Goal: Transaction & Acquisition: Purchase product/service

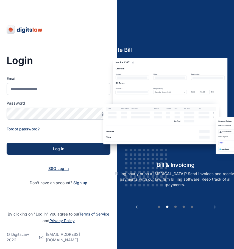
click at [56, 166] on span "SSO Log in" at bounding box center [58, 168] width 20 height 5
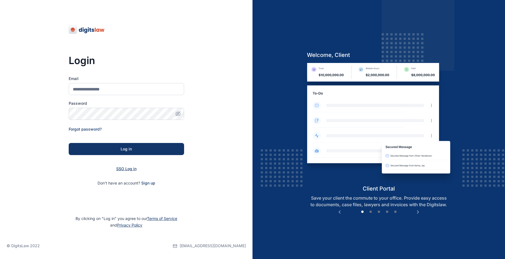
click at [123, 167] on span "SSO Log in" at bounding box center [126, 168] width 20 height 5
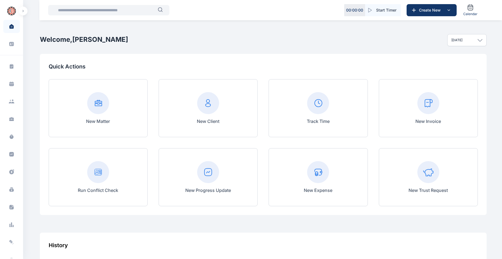
click at [426, 92] on icon at bounding box center [428, 103] width 22 height 22
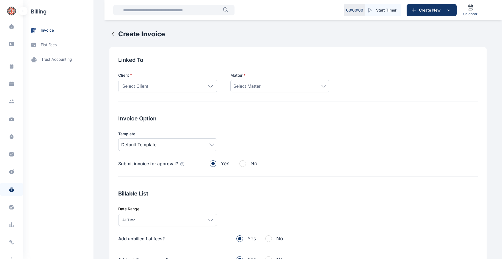
click at [188, 84] on div "Select Client" at bounding box center [167, 86] width 99 height 13
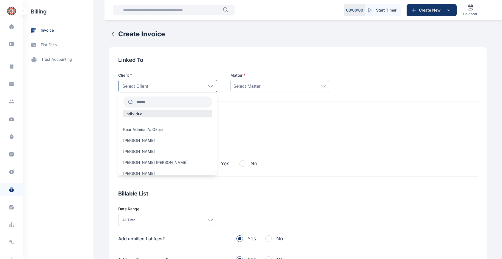
click at [164, 121] on div at bounding box center [167, 122] width 99 height 2
click at [150, 103] on input "text" at bounding box center [172, 102] width 79 height 10
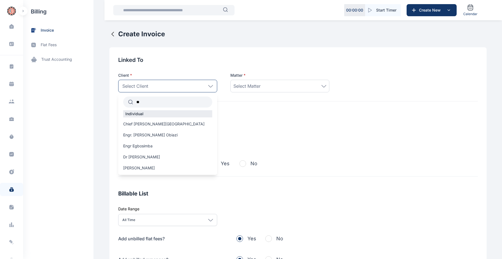
click at [145, 111] on div "Individual" at bounding box center [167, 113] width 89 height 7
click at [170, 85] on div "Select Client" at bounding box center [167, 86] width 99 height 13
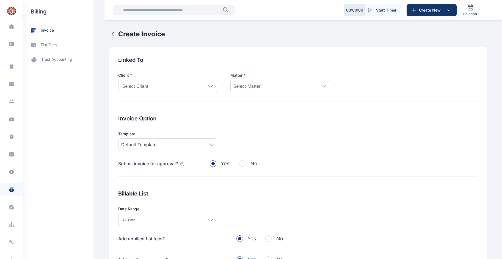
click at [170, 85] on div "Select Client" at bounding box center [167, 86] width 99 height 13
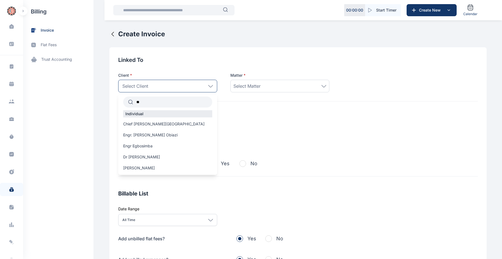
click at [170, 100] on input "**" at bounding box center [172, 102] width 79 height 10
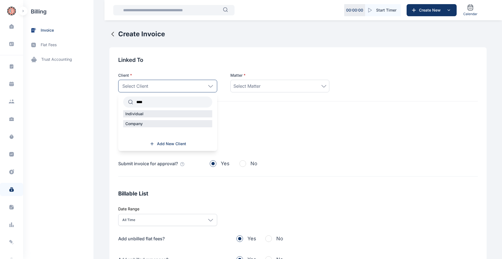
click at [150, 121] on div "Company" at bounding box center [167, 123] width 89 height 7
click at [135, 125] on p "Company" at bounding box center [134, 123] width 22 height 5
click at [127, 124] on p "Company" at bounding box center [134, 123] width 22 height 5
drag, startPoint x: 127, startPoint y: 124, endPoint x: 154, endPoint y: 122, distance: 27.6
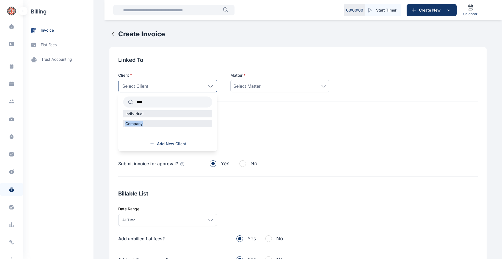
click at [154, 122] on div "Company" at bounding box center [167, 123] width 89 height 7
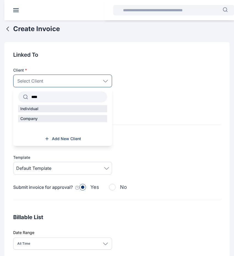
click at [45, 98] on input "****" at bounding box center [67, 97] width 79 height 10
type input "****"
click at [35, 119] on p "Company" at bounding box center [29, 118] width 22 height 5
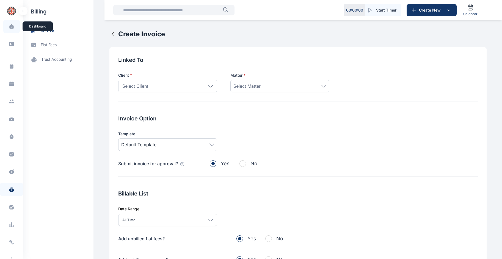
click at [15, 27] on span at bounding box center [12, 27] width 14 height 12
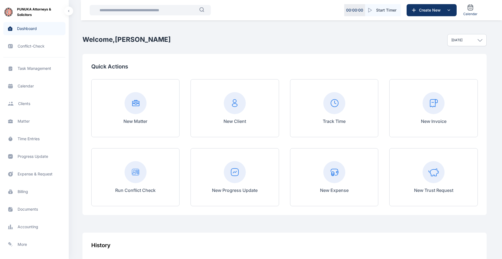
click at [40, 102] on span "Client clients clients" at bounding box center [34, 103] width 62 height 13
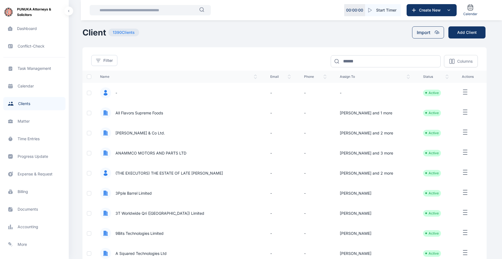
click at [121, 11] on input "text" at bounding box center [147, 10] width 103 height 11
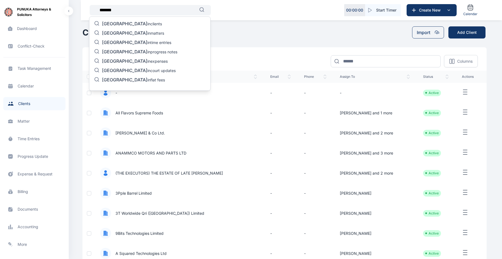
type input "*******"
click at [131, 22] on p "sichuan in clients" at bounding box center [132, 24] width 60 height 7
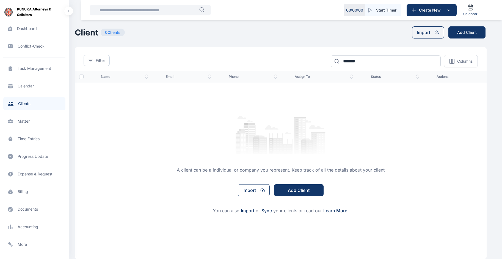
click at [152, 12] on input "text" at bounding box center [147, 10] width 103 height 11
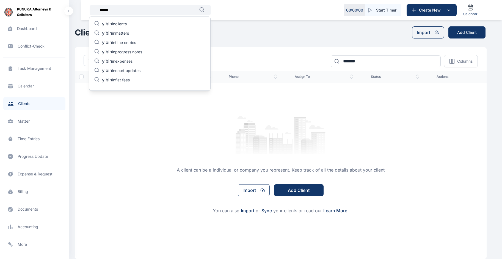
type input "*****"
click at [117, 21] on p "yibin in clients" at bounding box center [114, 24] width 25 height 7
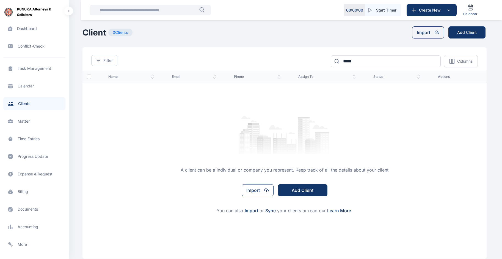
click at [137, 15] on input "text" at bounding box center [147, 10] width 103 height 11
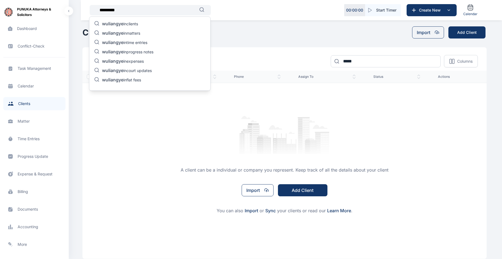
type input "*********"
click at [133, 29] on div "wuliangye in clients wuliangye in matters wuliangye in time entries wuliangye i…" at bounding box center [150, 53] width 122 height 74
click at [133, 32] on p "wuliangye in matters" at bounding box center [121, 33] width 38 height 7
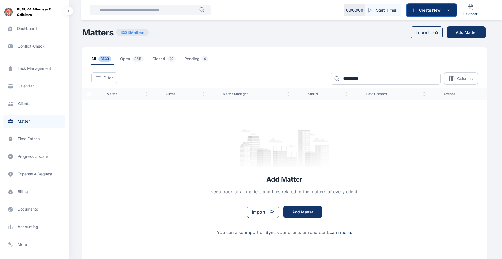
click at [438, 9] on span "Create New" at bounding box center [431, 9] width 29 height 5
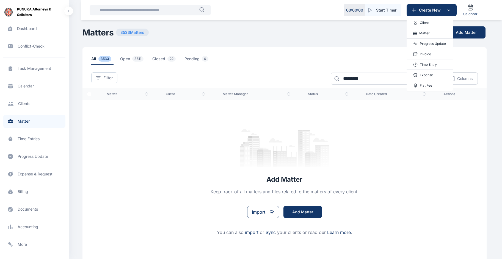
click at [428, 22] on p "Client" at bounding box center [424, 22] width 9 height 5
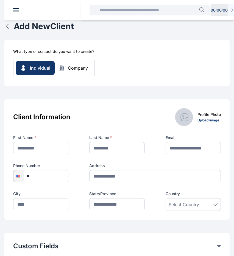
click at [76, 65] on div "Company" at bounding box center [78, 68] width 20 height 7
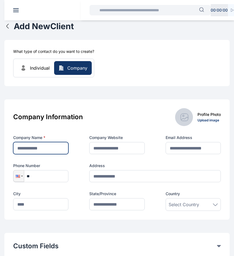
click at [34, 146] on input "text" at bounding box center [40, 148] width 55 height 12
type input "**********"
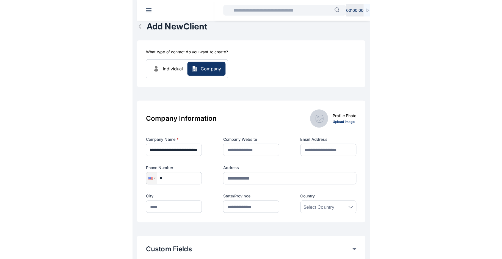
scroll to position [0, 0]
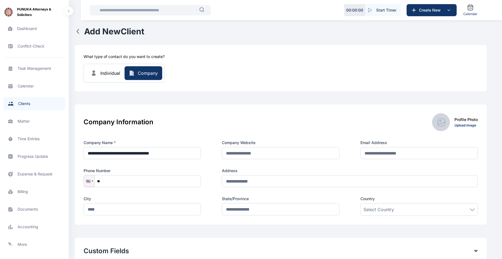
click at [78, 32] on icon "button" at bounding box center [78, 31] width 7 height 7
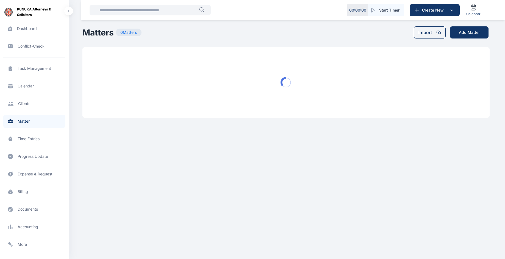
click at [125, 10] on input "text" at bounding box center [147, 10] width 103 height 11
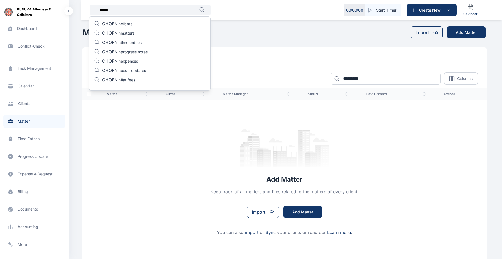
type input "*****"
click at [125, 21] on p "CHOFN in clients" at bounding box center [117, 24] width 30 height 7
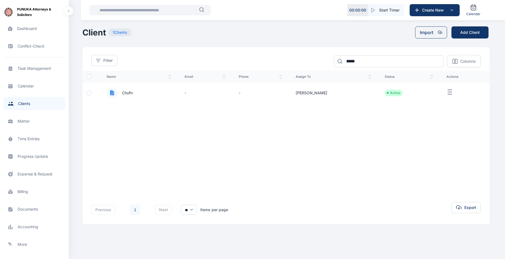
click at [129, 92] on span "Chofn" at bounding box center [125, 92] width 15 height 5
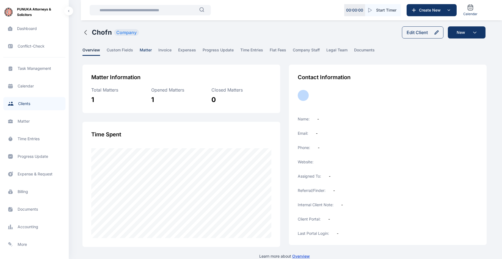
click at [145, 50] on span "matter" at bounding box center [146, 51] width 12 height 9
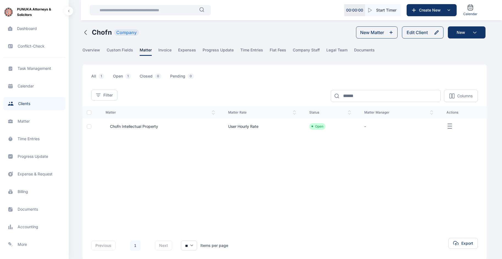
click at [147, 125] on span "Chofn Intellectual Property" at bounding box center [132, 126] width 53 height 5
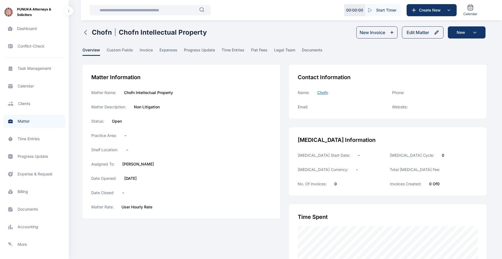
click at [87, 32] on icon "button" at bounding box center [85, 32] width 7 height 7
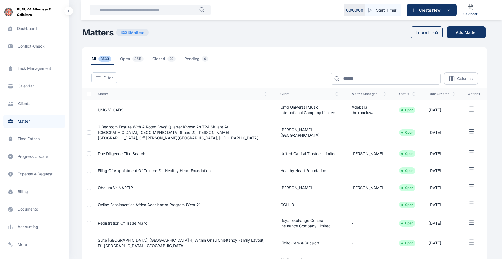
click at [141, 10] on input "text" at bounding box center [147, 10] width 103 height 11
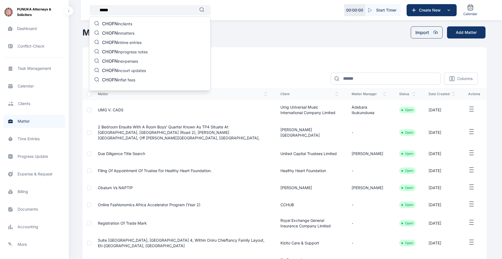
type input "*****"
click at [129, 23] on p "CHOFN in clients" at bounding box center [117, 24] width 30 height 7
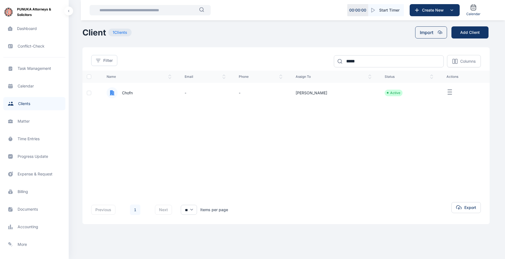
click at [126, 90] on span "Chofn" at bounding box center [125, 92] width 15 height 5
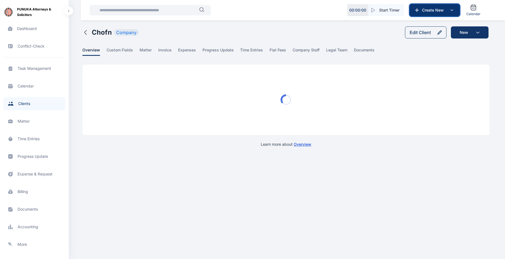
click at [432, 5] on button "Create New" at bounding box center [435, 10] width 50 height 12
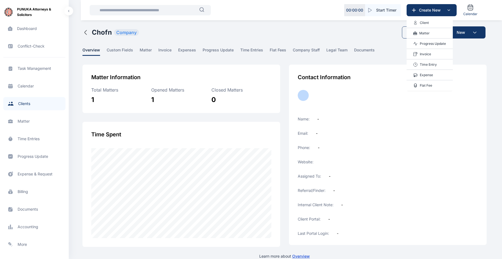
click at [430, 33] on div "Matter" at bounding box center [430, 33] width 46 height 10
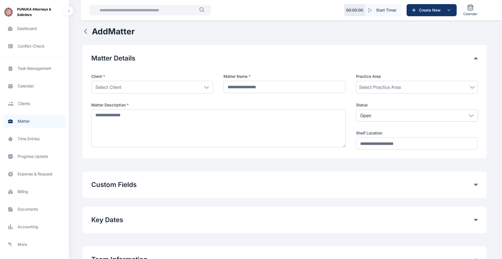
click at [164, 87] on div "Select Client" at bounding box center [152, 87] width 122 height 13
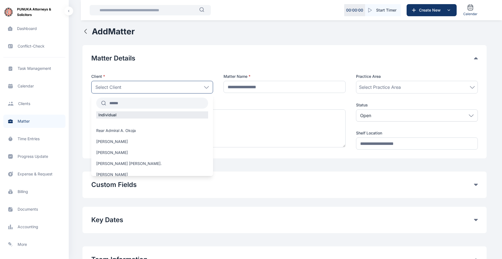
click at [135, 106] on input "text" at bounding box center [157, 103] width 102 height 10
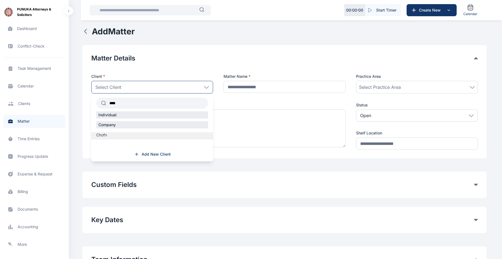
type input "****"
click at [118, 136] on label "Chofn" at bounding box center [152, 134] width 122 height 5
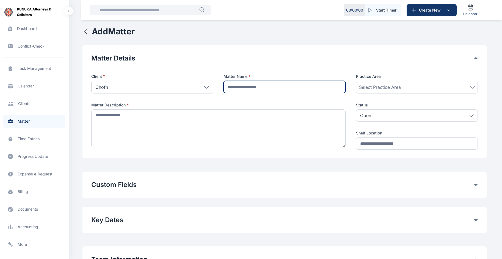
click at [248, 87] on input "text" at bounding box center [285, 87] width 122 height 12
type input "**********"
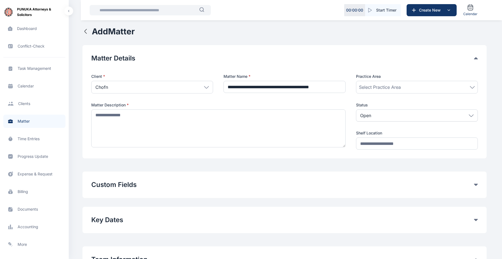
click at [388, 84] on div "Select Practice Area" at bounding box center [417, 87] width 122 height 13
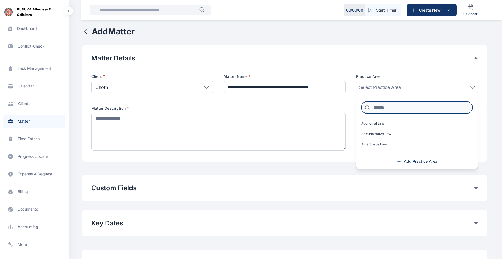
click at [380, 109] on input at bounding box center [416, 107] width 111 height 12
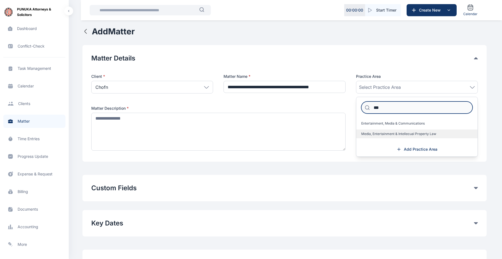
type input "***"
click at [380, 135] on span "Media, Entertainment & Intellecual Property Law" at bounding box center [398, 134] width 75 height 4
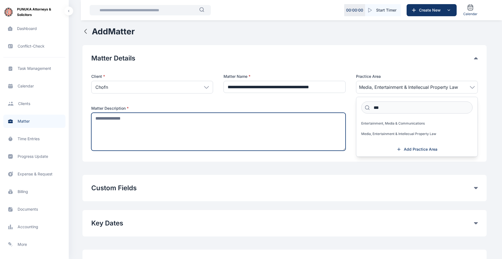
click at [334, 135] on textarea at bounding box center [218, 132] width 254 height 38
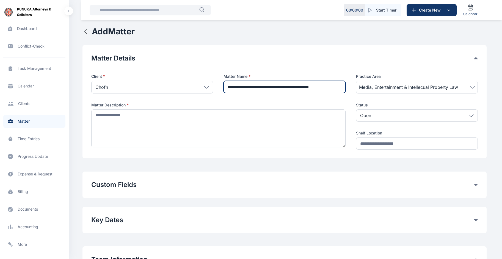
click at [252, 90] on input "**********" at bounding box center [285, 87] width 122 height 12
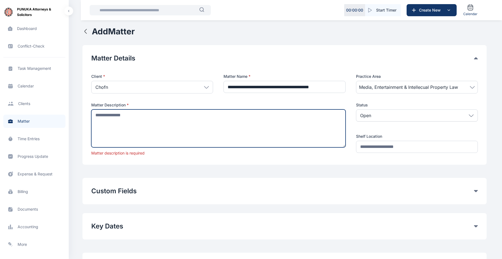
click at [218, 125] on textarea at bounding box center [218, 128] width 254 height 38
paste textarea "**********"
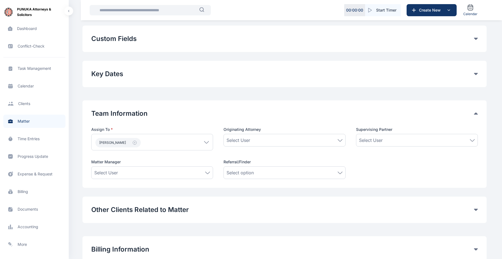
scroll to position [148, 0]
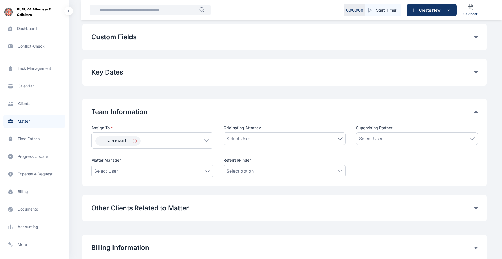
type textarea "**********"
click at [137, 140] on icon "button" at bounding box center [135, 141] width 4 height 4
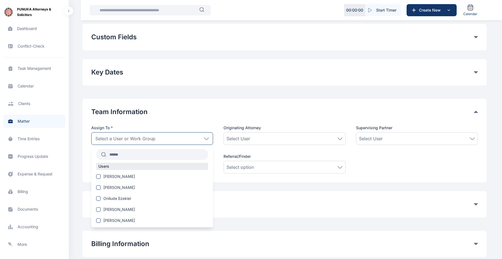
click at [151, 134] on div "Select a User or Work Group" at bounding box center [152, 138] width 122 height 13
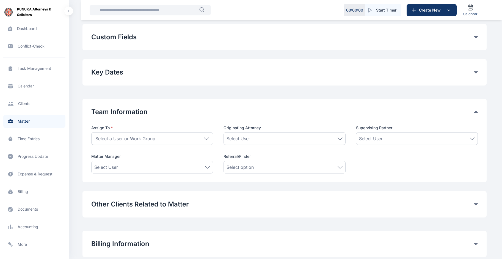
click at [151, 134] on div "Select a User or Work Group" at bounding box center [152, 138] width 122 height 13
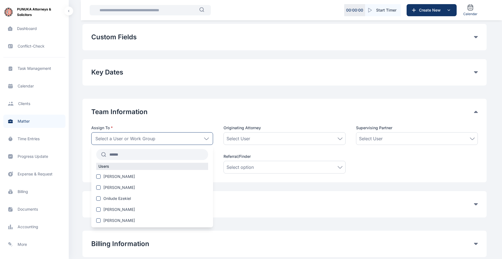
click at [134, 152] on input "text" at bounding box center [157, 155] width 102 height 10
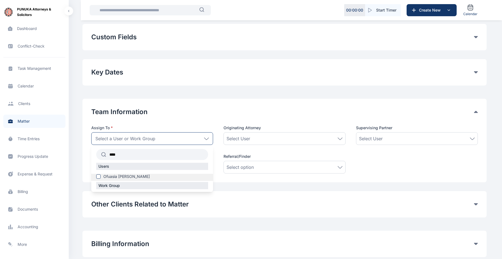
click at [133, 174] on label "Ofuasia [PERSON_NAME]" at bounding box center [152, 176] width 122 height 5
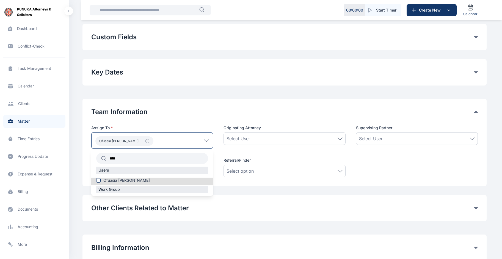
click at [157, 139] on div "Ofuasia [PERSON_NAME]" at bounding box center [152, 140] width 122 height 16
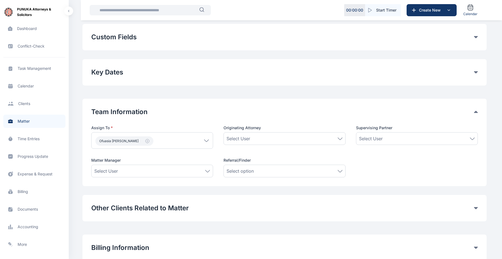
click at [157, 139] on div "Ofuasia [PERSON_NAME]" at bounding box center [152, 140] width 122 height 16
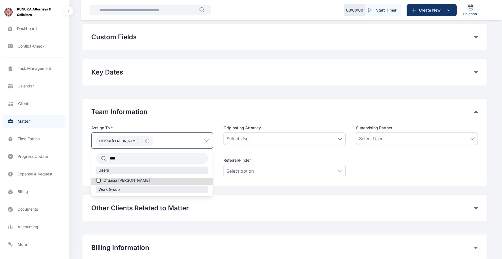
click at [129, 159] on input "****" at bounding box center [157, 158] width 102 height 10
drag, startPoint x: 129, startPoint y: 159, endPoint x: 93, endPoint y: 156, distance: 35.8
click at [93, 156] on div "**** Users Ofuasia [PERSON_NAME] Work Group" at bounding box center [152, 172] width 122 height 47
click at [111, 180] on span "Bulama mustapha" at bounding box center [119, 180] width 32 height 5
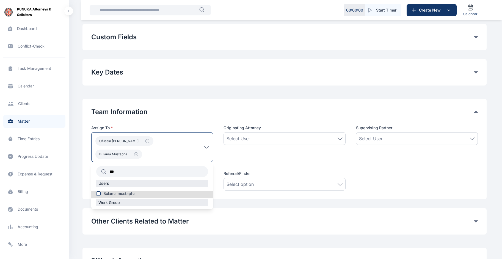
drag, startPoint x: 131, startPoint y: 156, endPoint x: 93, endPoint y: 155, distance: 38.0
click at [93, 162] on div "*** Users Bulama mustapha Work Group" at bounding box center [152, 185] width 122 height 47
click at [114, 191] on span "[PERSON_NAME]" at bounding box center [119, 193] width 32 height 5
click at [174, 174] on input "***" at bounding box center [157, 172] width 102 height 10
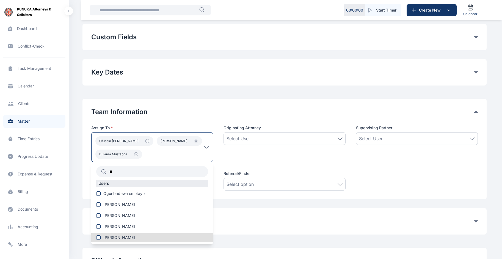
type input "*"
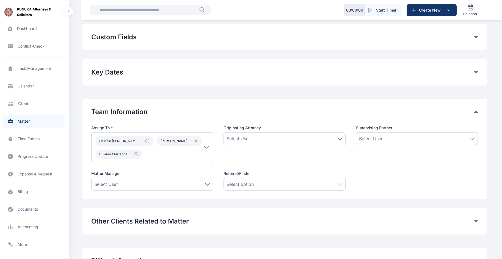
click at [406, 159] on div "Supervising Partner Select User" at bounding box center [417, 143] width 122 height 37
click at [390, 133] on div "Select User" at bounding box center [417, 138] width 122 height 13
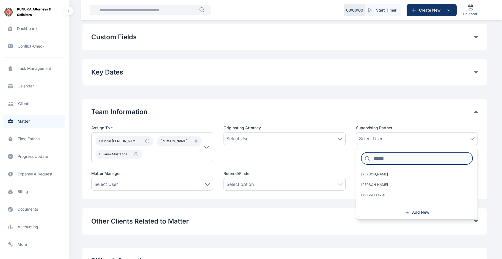
click at [379, 157] on input at bounding box center [416, 158] width 111 height 12
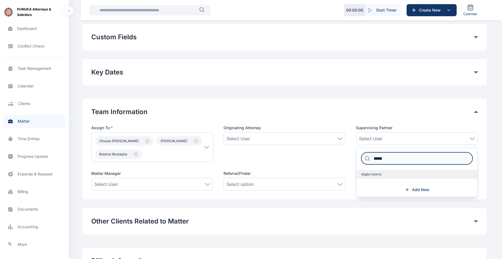
type input "*****"
click at [381, 176] on span "Idigbe Isioma" at bounding box center [371, 174] width 20 height 4
click at [373, 173] on span "Idigbe Isioma" at bounding box center [371, 174] width 20 height 4
click at [378, 172] on span "Idigbe Isioma" at bounding box center [371, 174] width 20 height 4
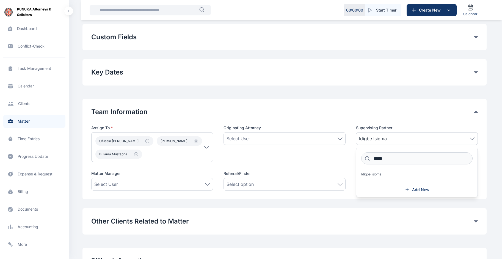
click at [331, 252] on div "Billing Information Matter Rate User Hourly Rate Flat Rate User Hourly Rate Mat…" at bounding box center [284, 261] width 404 height 26
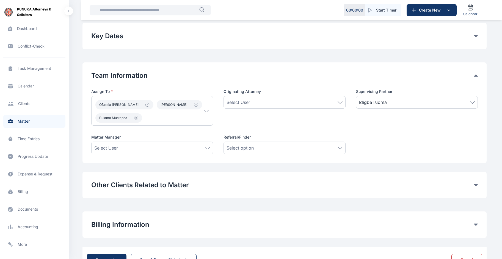
scroll to position [188, 0]
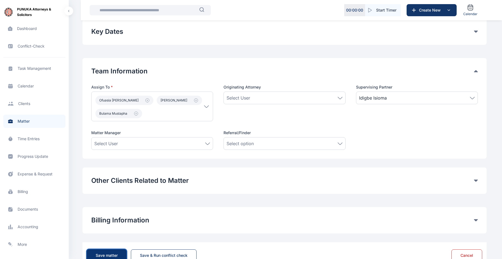
click at [102, 251] on button "Save matter" at bounding box center [107, 255] width 40 height 12
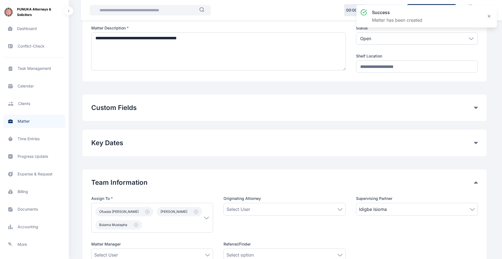
scroll to position [75, 0]
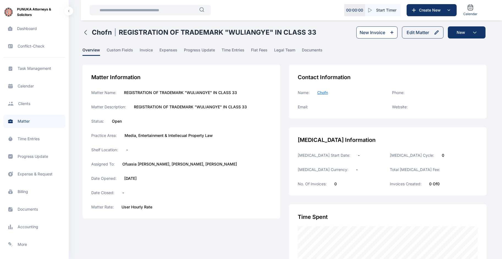
click at [373, 33] on div "New Invoice" at bounding box center [373, 32] width 26 height 7
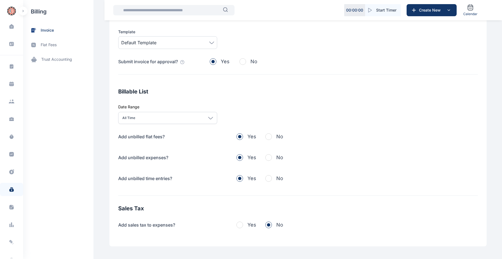
scroll to position [109, 0]
click at [268, 133] on button "No" at bounding box center [274, 137] width 18 height 8
click at [267, 156] on span "button" at bounding box center [268, 157] width 7 height 7
click at [265, 177] on span "button" at bounding box center [268, 178] width 7 height 7
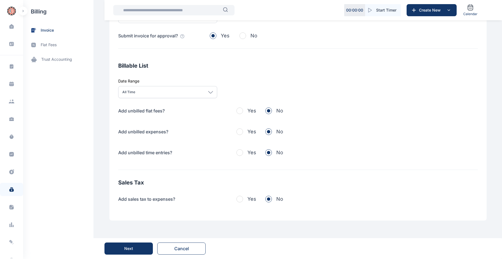
click at [124, 247] on button "Next" at bounding box center [128, 249] width 48 height 12
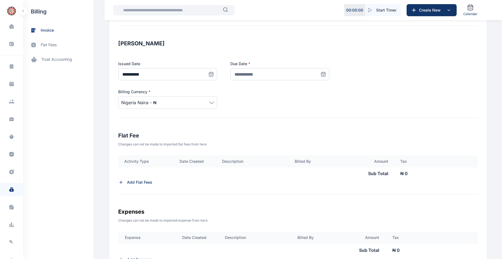
scroll to position [80, 0]
click at [171, 101] on span "Nigeria Naira - ₦" at bounding box center [167, 103] width 93 height 7
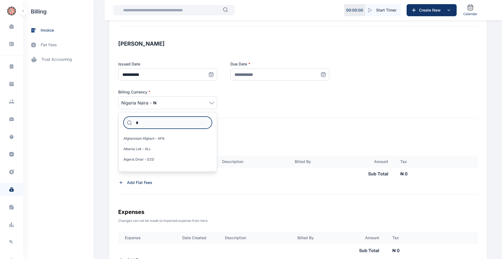
click at [156, 127] on input "*" at bounding box center [167, 123] width 89 height 12
type input "*****"
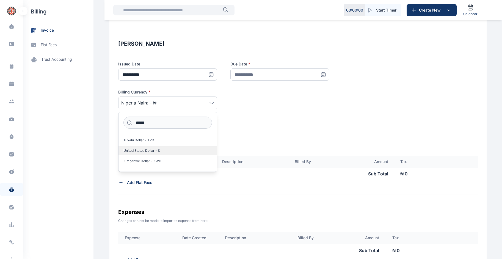
click at [155, 149] on span "United States Dollar - $" at bounding box center [141, 150] width 37 height 4
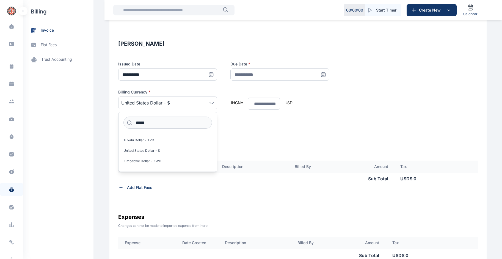
type input "**********"
click at [322, 74] on icon at bounding box center [323, 74] width 4 height 0
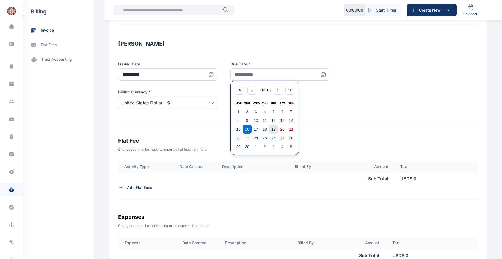
click at [272, 129] on abbr "19" at bounding box center [273, 129] width 4 height 4
type input "**********"
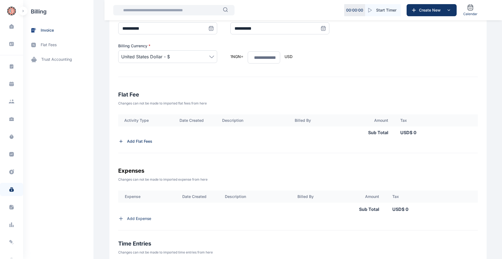
scroll to position [149, 0]
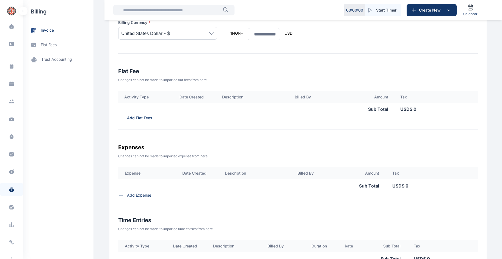
click at [139, 116] on p "Add Flat Fees" at bounding box center [139, 117] width 25 height 5
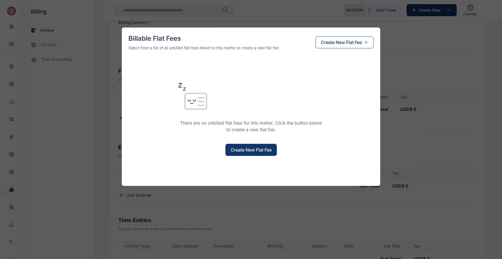
click at [346, 42] on span "Create New Flat Fee" at bounding box center [341, 42] width 41 height 7
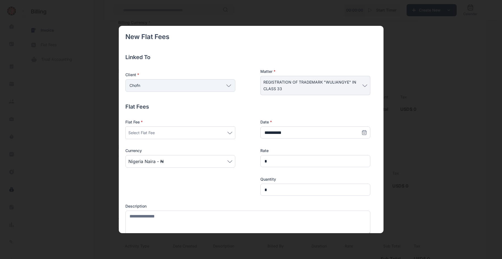
click at [134, 130] on span "Select Flat Fee" at bounding box center [141, 133] width 26 height 7
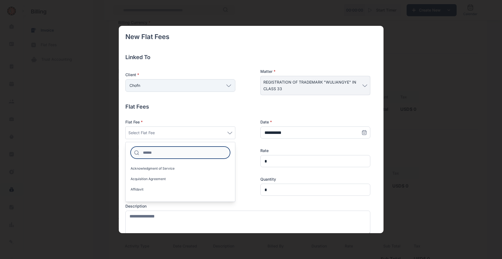
click at [152, 156] on input at bounding box center [181, 153] width 100 height 12
type input "*"
type input "****"
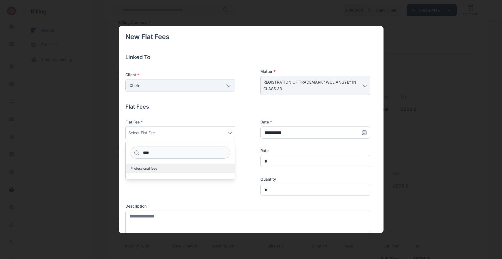
click at [167, 168] on label "Professional fees" at bounding box center [180, 168] width 109 height 9
click at [141, 191] on div at bounding box center [180, 186] width 110 height 19
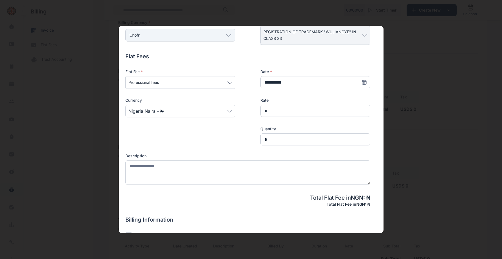
scroll to position [52, 0]
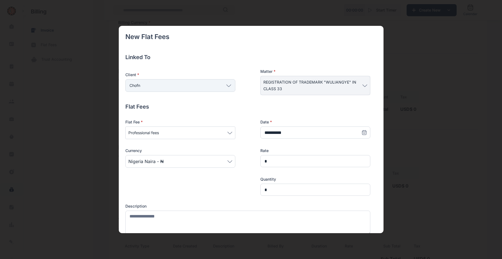
scroll to position [52, 0]
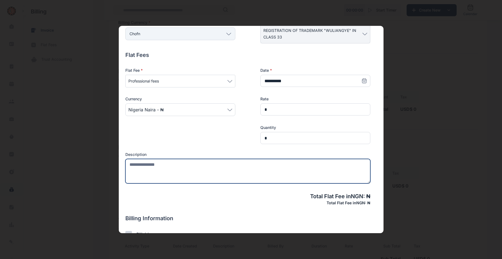
click at [171, 168] on textarea at bounding box center [247, 171] width 245 height 24
type textarea "**********"
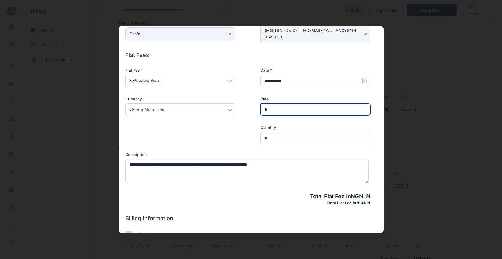
click at [274, 111] on input "*" at bounding box center [315, 109] width 110 height 12
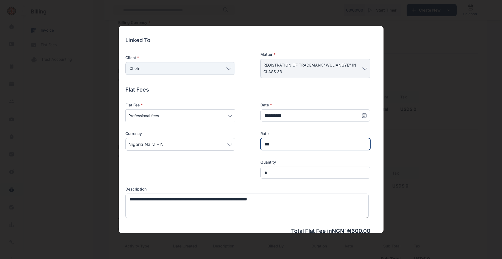
scroll to position [0, 0]
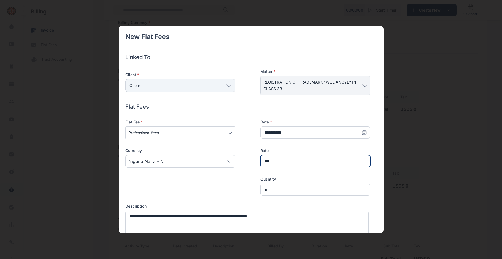
type input "***"
click at [213, 134] on span "Professional fees" at bounding box center [180, 133] width 104 height 7
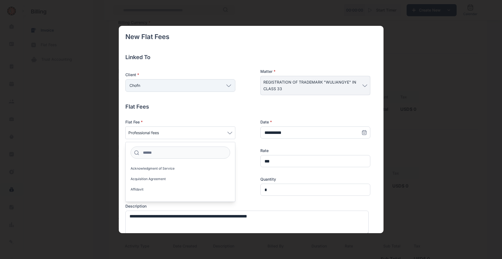
click at [213, 134] on span "Professional fees" at bounding box center [180, 133] width 104 height 7
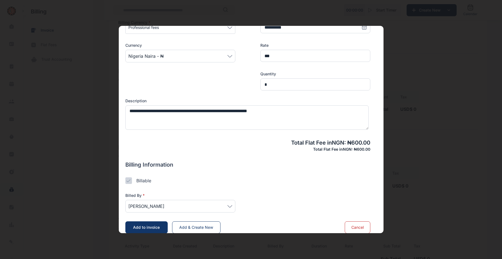
scroll to position [106, 0]
click at [164, 209] on span "[PERSON_NAME]" at bounding box center [146, 206] width 36 height 7
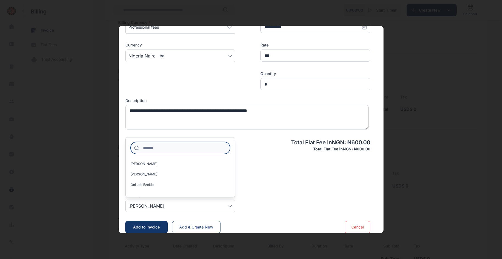
click at [162, 149] on input at bounding box center [181, 148] width 100 height 12
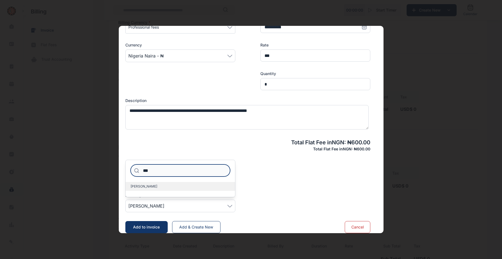
type input "***"
click at [168, 188] on label "[PERSON_NAME]" at bounding box center [180, 186] width 109 height 9
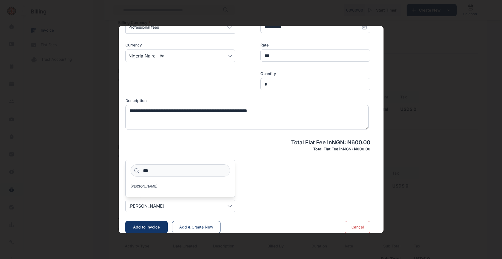
click at [276, 160] on div "New Flat Fees Linked To Client * Chofn Individual Rear Admiral A. Okoja Raymond…" at bounding box center [247, 80] width 245 height 306
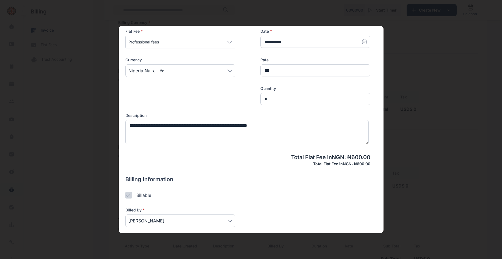
scroll to position [112, 0]
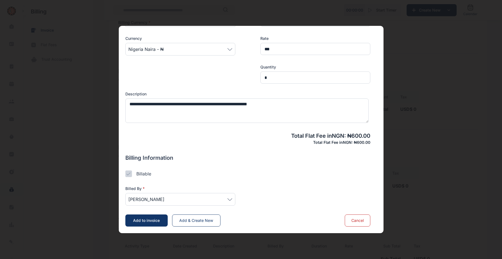
click at [197, 218] on button "Add & Create New" at bounding box center [196, 220] width 48 height 12
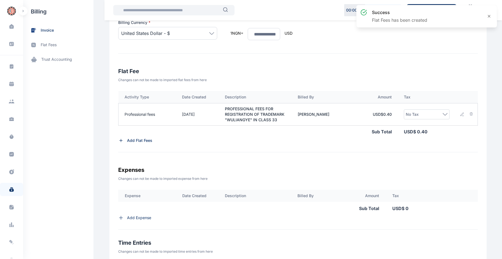
click at [432, 112] on div "No Tax" at bounding box center [427, 114] width 42 height 7
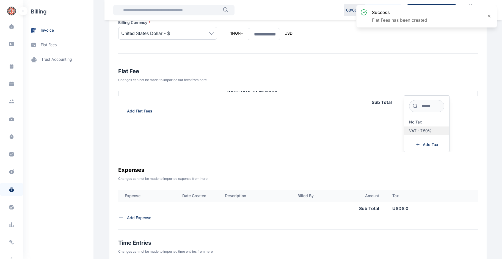
click at [427, 129] on span "VAT - 7.50%" at bounding box center [420, 131] width 23 height 4
click at [416, 132] on span "VAT - 7.50%" at bounding box center [420, 131] width 23 height 4
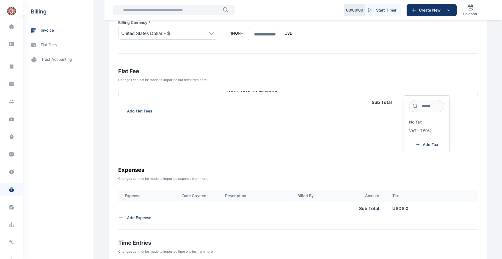
click at [359, 137] on div "Activity Type Date Created Description Billed By Amount Tax Professional fees 1…" at bounding box center [298, 121] width 360 height 61
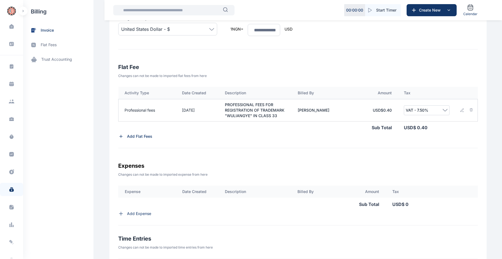
scroll to position [154, 0]
click at [387, 109] on td "USD$ 0.40" at bounding box center [373, 109] width 48 height 22
click at [464, 108] on div at bounding box center [466, 109] width 13 height 4
click at [461, 105] on td at bounding box center [467, 109] width 22 height 22
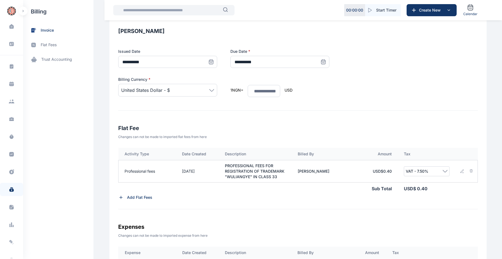
scroll to position [98, 0]
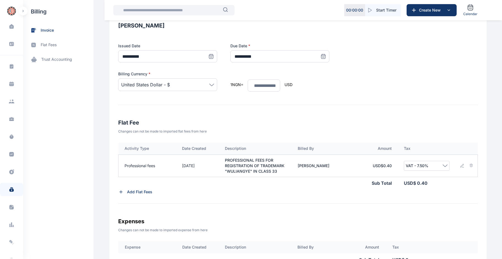
click at [464, 164] on div at bounding box center [466, 166] width 13 height 4
click at [459, 163] on td at bounding box center [467, 166] width 22 height 22
click at [448, 163] on div "VAT - 7.50%" at bounding box center [427, 166] width 46 height 10
click at [460, 163] on td at bounding box center [467, 166] width 22 height 22
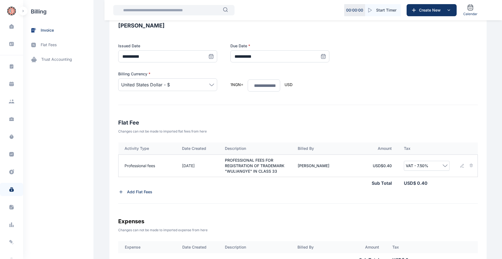
click at [471, 164] on img at bounding box center [471, 166] width 4 height 4
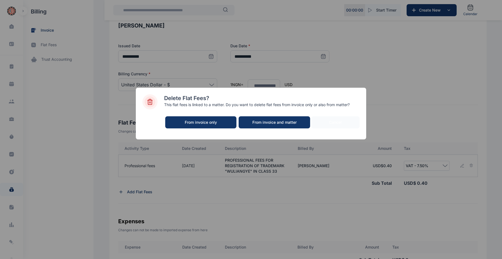
click at [214, 123] on div "From invoice only" at bounding box center [201, 122] width 60 height 5
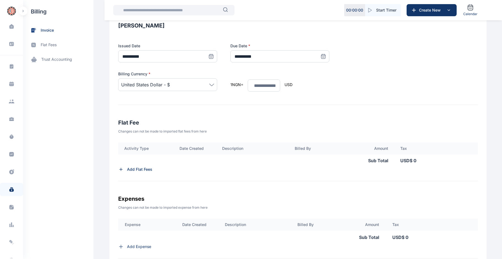
click at [134, 170] on p "Add Flat Fees" at bounding box center [139, 169] width 25 height 5
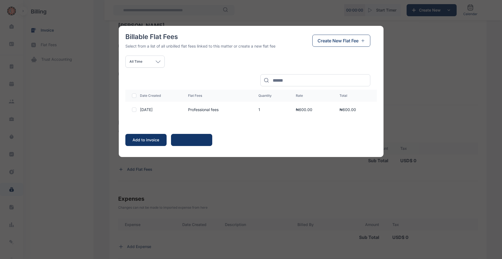
click at [134, 109] on div at bounding box center [134, 110] width 4 height 4
click at [332, 40] on span "Create New Flat Fee" at bounding box center [338, 40] width 41 height 7
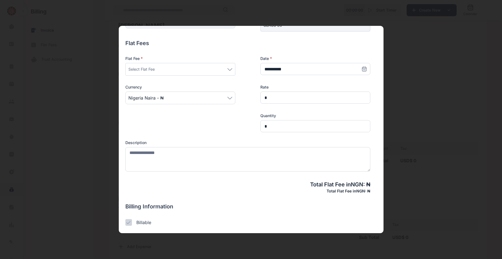
scroll to position [112, 0]
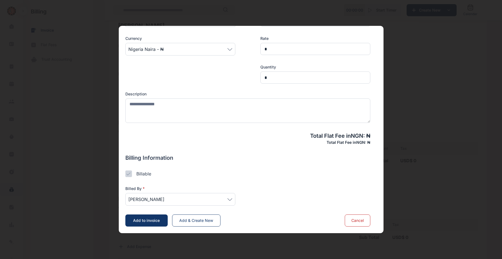
click at [358, 216] on button "Cancel" at bounding box center [358, 220] width 26 height 12
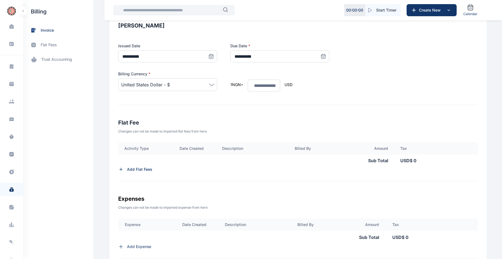
click at [138, 167] on p "Add Flat Fees" at bounding box center [139, 169] width 25 height 5
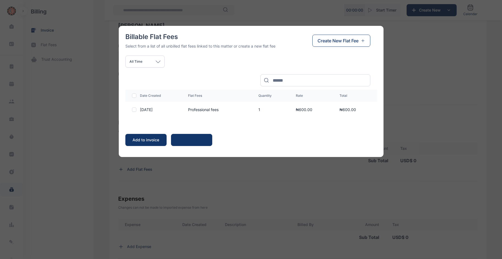
click at [133, 108] on div at bounding box center [134, 110] width 4 height 4
click at [332, 41] on span "Create New Flat Fee" at bounding box center [338, 40] width 41 height 7
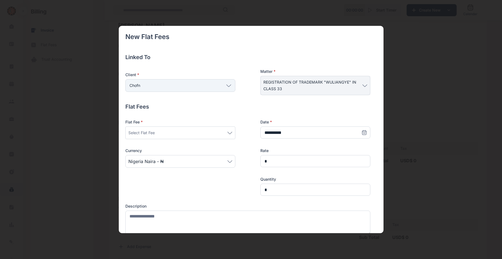
click at [175, 133] on div "Select Flat Fee" at bounding box center [180, 133] width 104 height 7
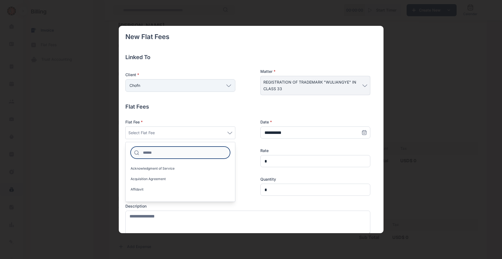
click at [167, 150] on input at bounding box center [181, 153] width 100 height 12
type input "******"
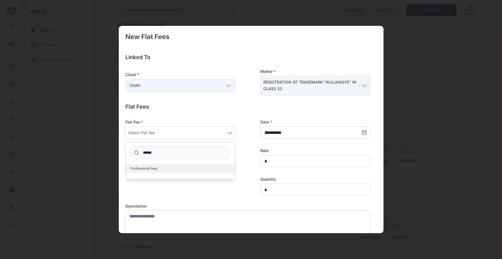
click at [160, 168] on label "Professional fees" at bounding box center [180, 168] width 109 height 9
click at [160, 186] on div at bounding box center [180, 186] width 110 height 19
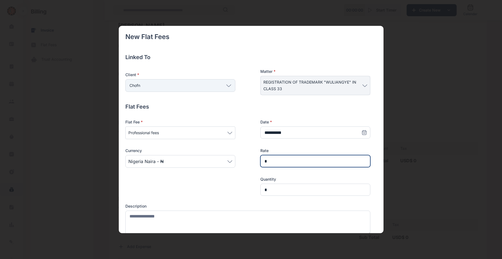
click at [282, 161] on input "*" at bounding box center [315, 161] width 110 height 12
type input "**"
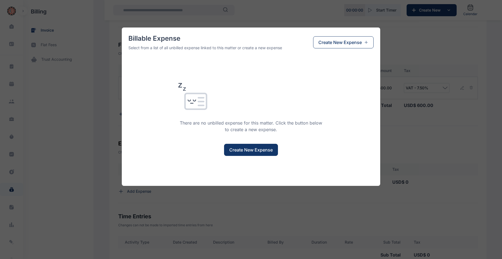
click at [245, 151] on span "Create New Expense" at bounding box center [250, 150] width 43 height 7
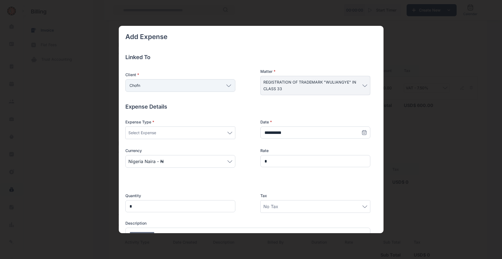
click at [217, 128] on div "Select Expense" at bounding box center [180, 132] width 110 height 13
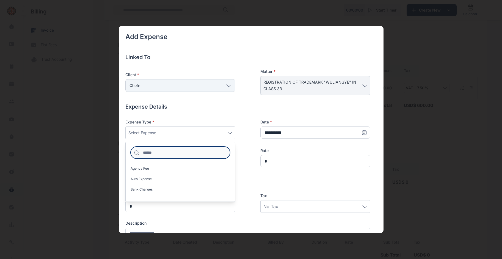
click at [182, 150] on input at bounding box center [181, 153] width 100 height 12
type input "*"
type input "*****"
click at [165, 192] on label "Office Rates" at bounding box center [180, 189] width 109 height 9
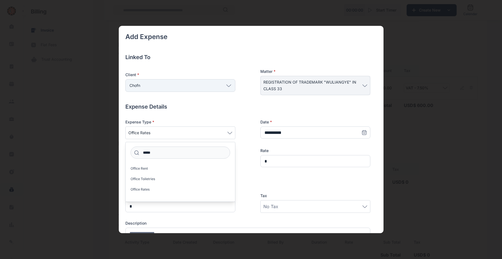
click at [273, 206] on span "No Tax" at bounding box center [270, 206] width 15 height 7
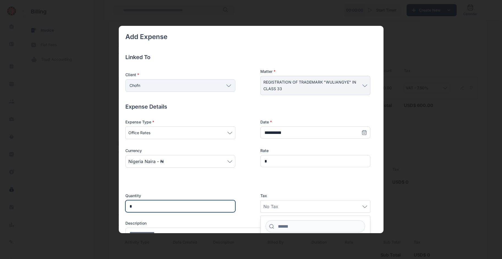
click at [188, 201] on input "*" at bounding box center [180, 206] width 110 height 12
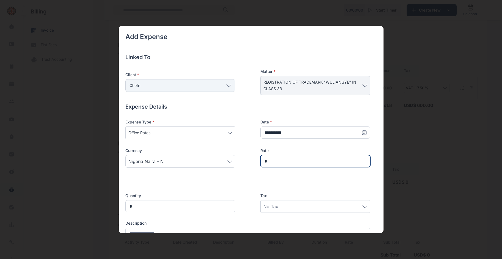
click at [282, 163] on input "*" at bounding box center [315, 161] width 110 height 12
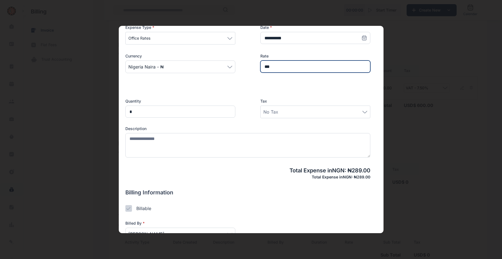
scroll to position [95, 0]
type input "***"
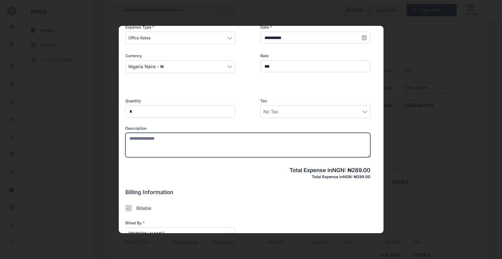
click at [185, 142] on textarea at bounding box center [247, 145] width 245 height 24
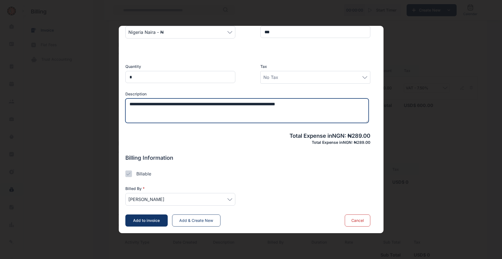
type textarea "**********"
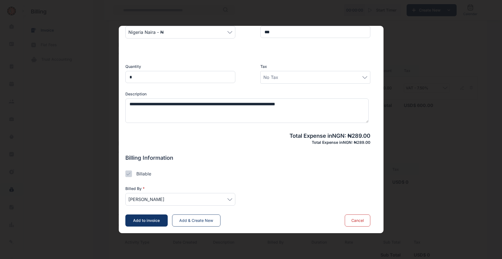
click at [164, 200] on span "[PERSON_NAME]" at bounding box center [146, 199] width 36 height 7
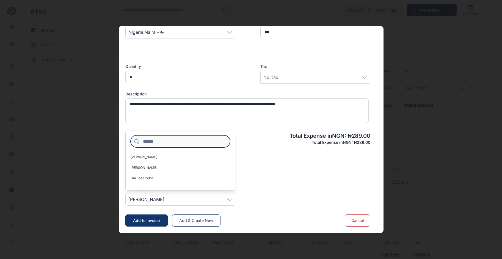
click at [180, 143] on input at bounding box center [181, 141] width 100 height 12
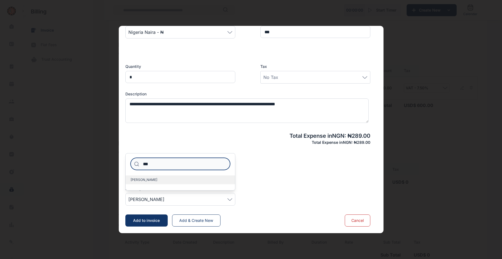
type input "***"
click at [174, 178] on label "[PERSON_NAME]" at bounding box center [180, 179] width 109 height 9
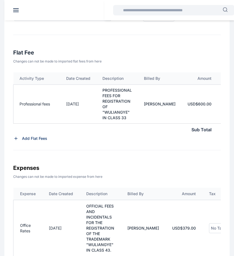
scroll to position [0, 54]
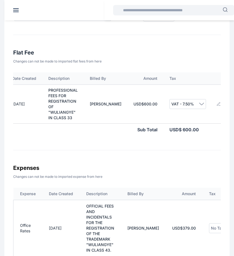
click at [217, 104] on icon at bounding box center [219, 104] width 4 height 4
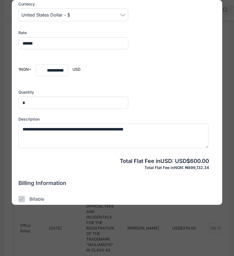
scroll to position [194, 0]
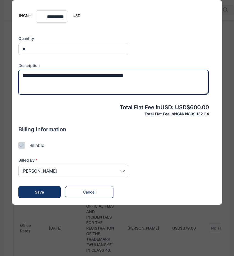
click at [147, 76] on textarea "**********" at bounding box center [113, 82] width 191 height 24
click at [180, 75] on textarea "**********" at bounding box center [113, 82] width 191 height 24
type textarea "**********"
